Goal: Task Accomplishment & Management: Complete application form

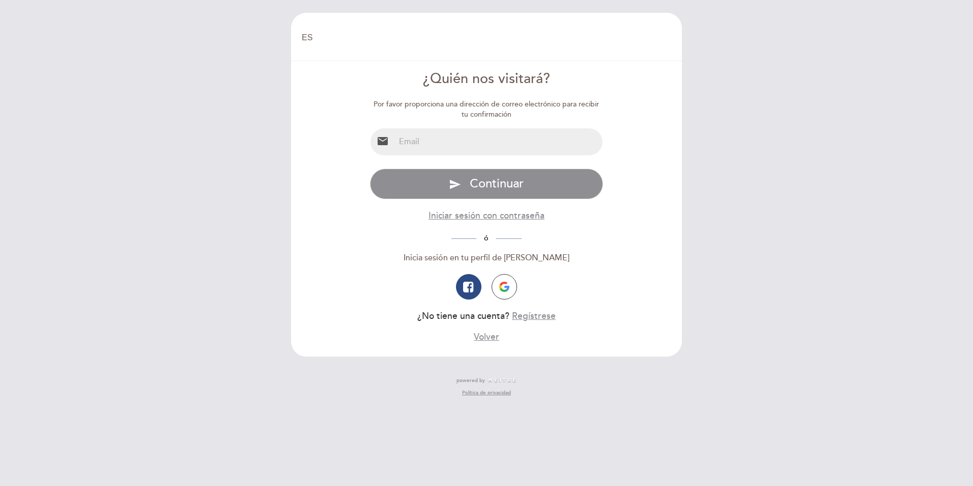
select select "es"
click at [522, 138] on input "email" at bounding box center [499, 141] width 208 height 27
type input "[EMAIL_ADDRESS][DOMAIN_NAME]"
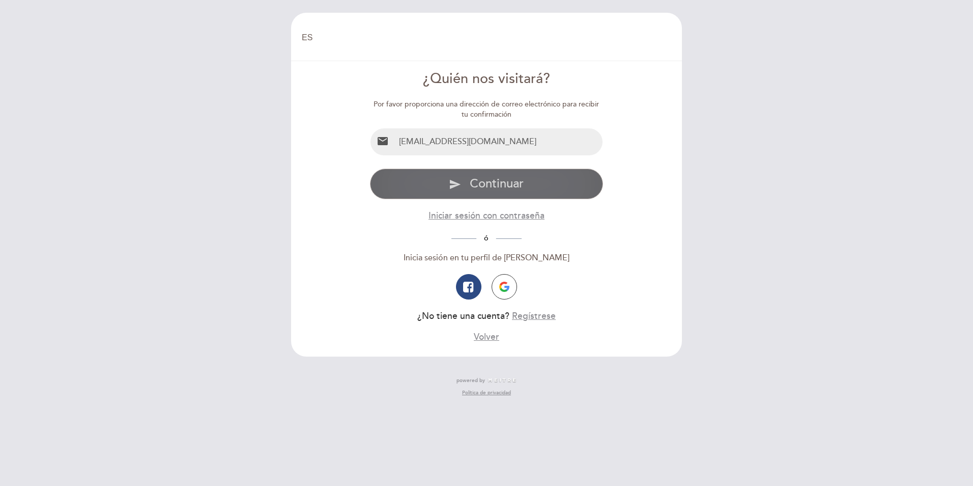
click at [504, 189] on span "Continuar" at bounding box center [497, 183] width 54 height 15
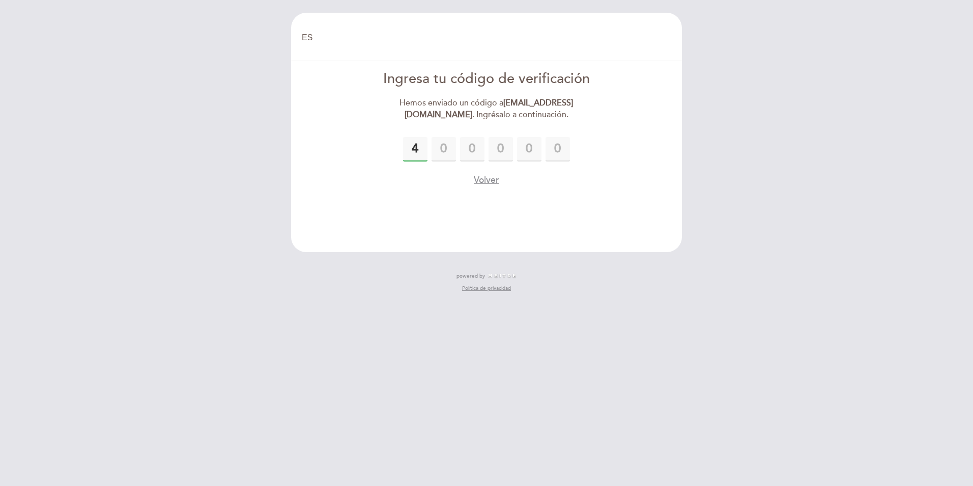
type input "4"
type input "7"
type input "5"
type input "7"
type input "9"
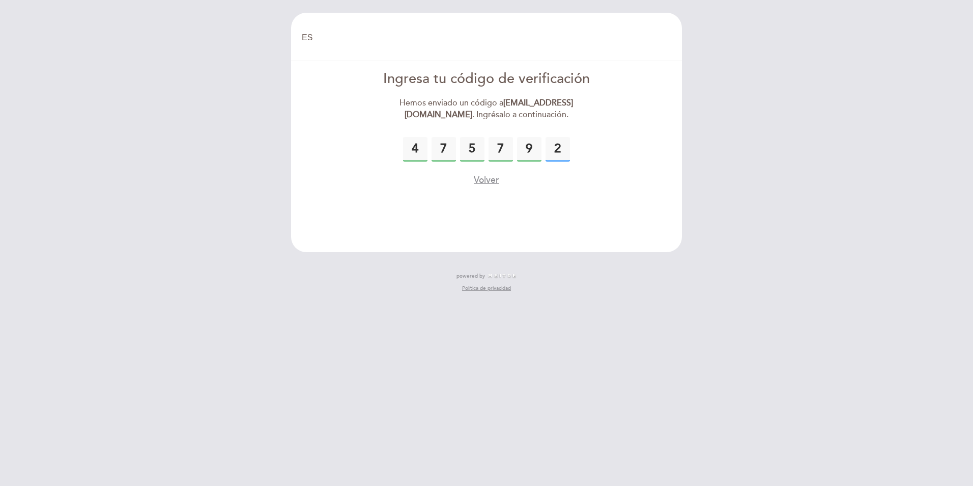
type input "2"
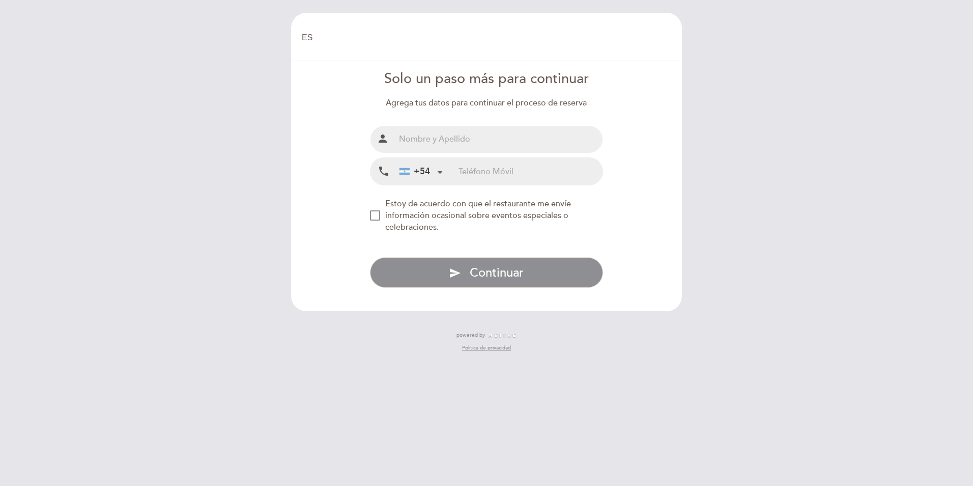
click at [470, 148] on input "text" at bounding box center [499, 139] width 208 height 27
type input "[PERSON_NAME]"
click at [478, 175] on input "tel" at bounding box center [531, 171] width 144 height 27
type input "2613638672"
click at [371, 217] on div "NEW_MODAL_AGREE_RESTAURANT_SEND_OCCASIONAL_INFO" at bounding box center [375, 215] width 10 height 10
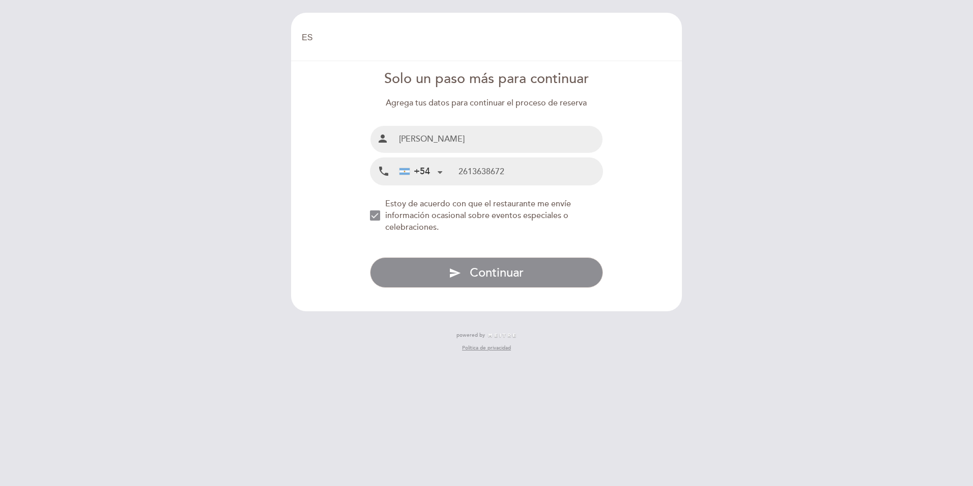
drag, startPoint x: 474, startPoint y: 273, endPoint x: 544, endPoint y: 330, distance: 90.1
click at [475, 273] on span "Continuar" at bounding box center [497, 272] width 54 height 15
